Goal: Task Accomplishment & Management: Manage account settings

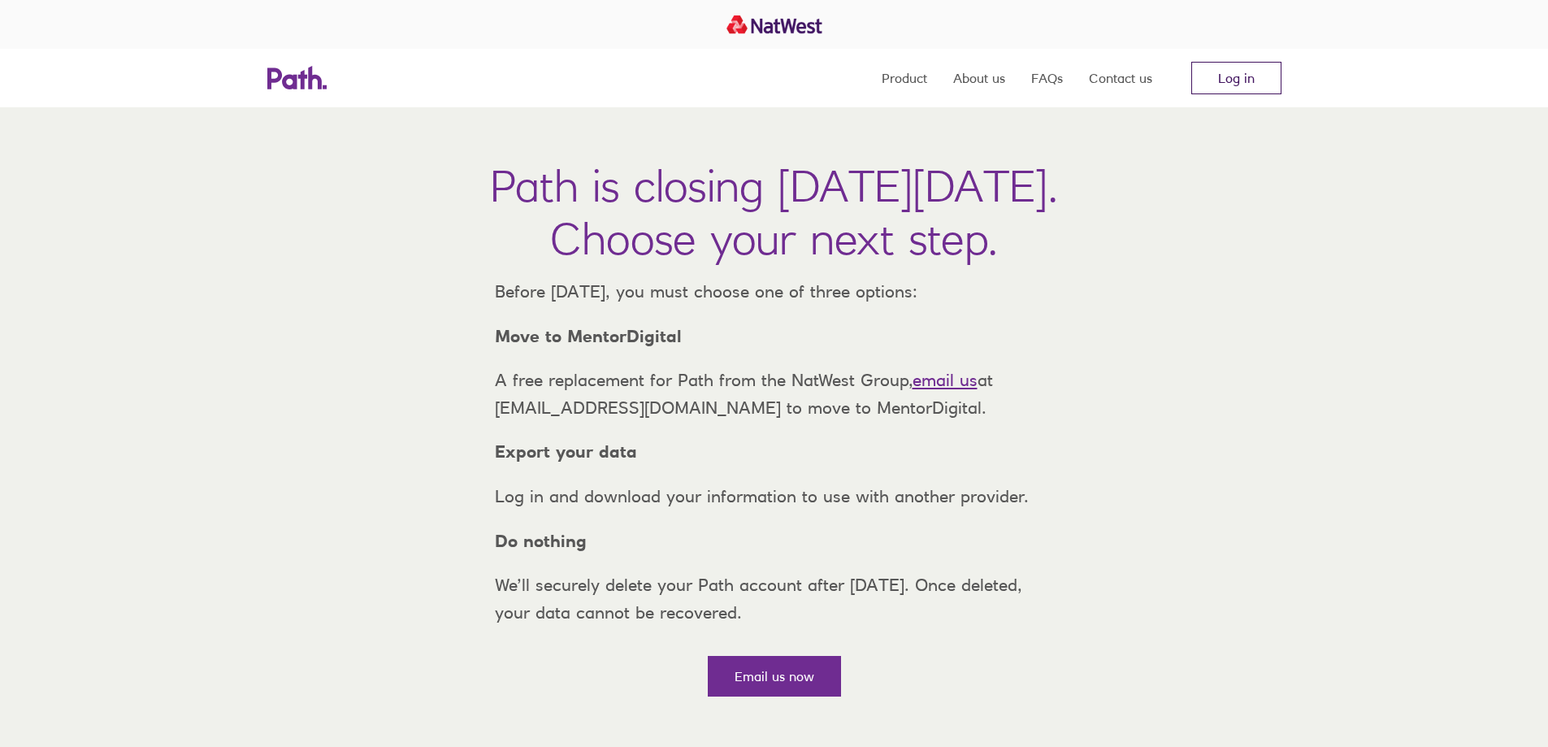
click at [1239, 82] on link "Log in" at bounding box center [1236, 78] width 90 height 32
